Goal: Task Accomplishment & Management: Manage account settings

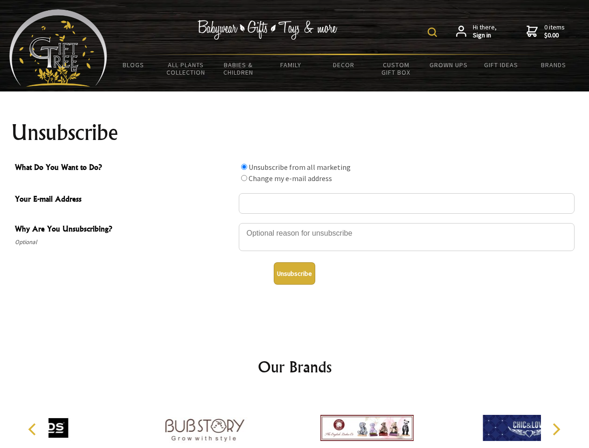
click at [434, 32] on img at bounding box center [432, 32] width 9 height 9
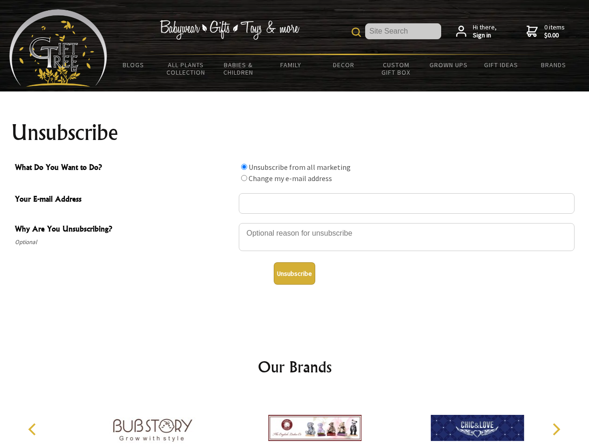
click at [295, 223] on div at bounding box center [407, 238] width 336 height 33
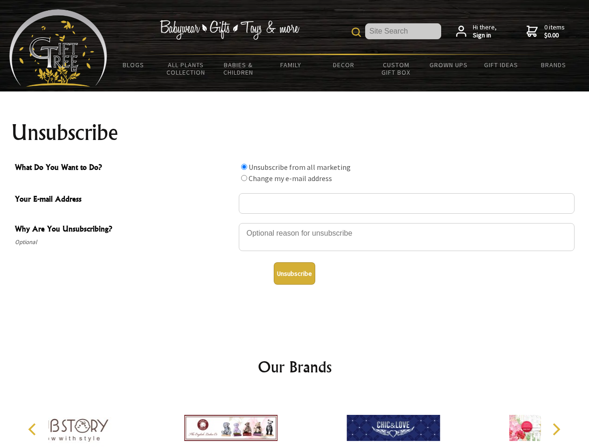
click at [244, 167] on input "What Do You Want to Do?" at bounding box center [244, 167] width 6 height 6
click at [244, 178] on input "What Do You Want to Do?" at bounding box center [244, 178] width 6 height 6
radio input "true"
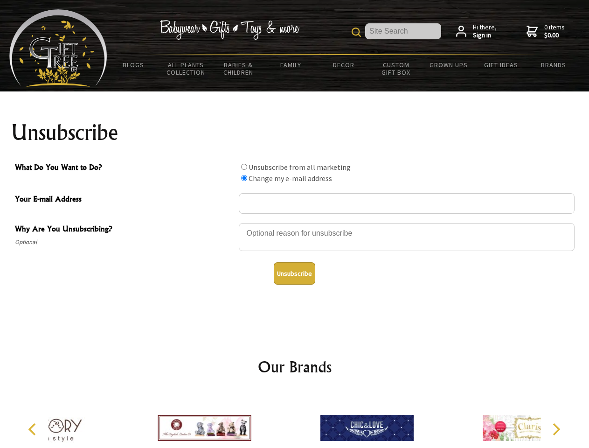
click at [294, 273] on button "Unsubscribe" at bounding box center [295, 273] width 42 height 22
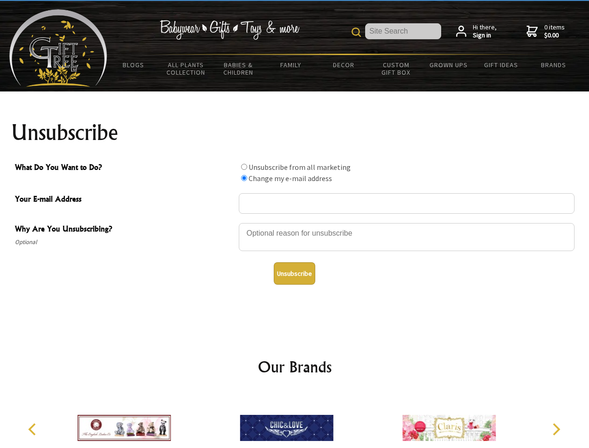
click at [295, 420] on img at bounding box center [286, 428] width 93 height 70
click at [34, 429] on icon "Previous" at bounding box center [33, 429] width 12 height 12
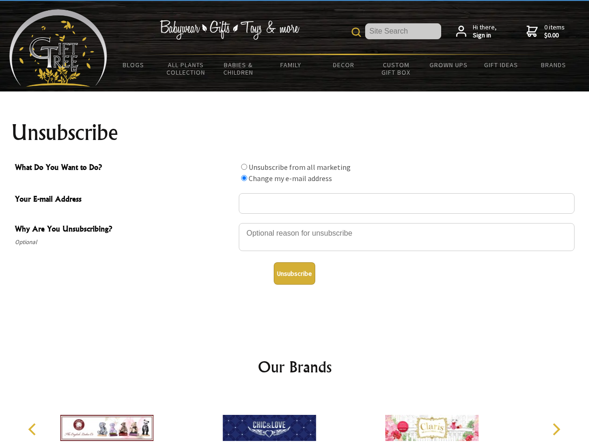
click at [556, 429] on icon "Next" at bounding box center [556, 429] width 12 height 12
